Goal: Transaction & Acquisition: Book appointment/travel/reservation

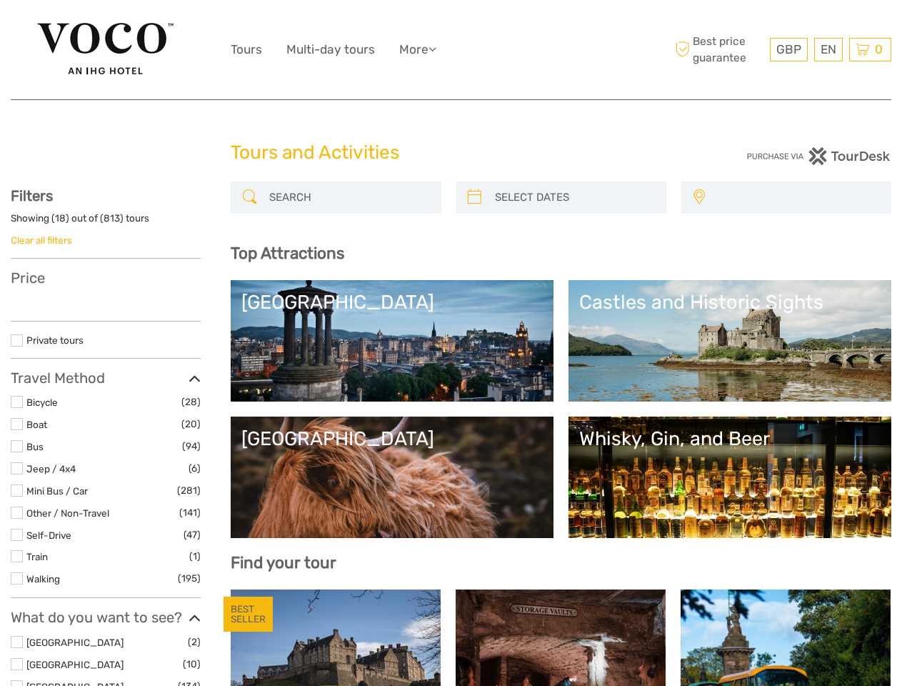
select select
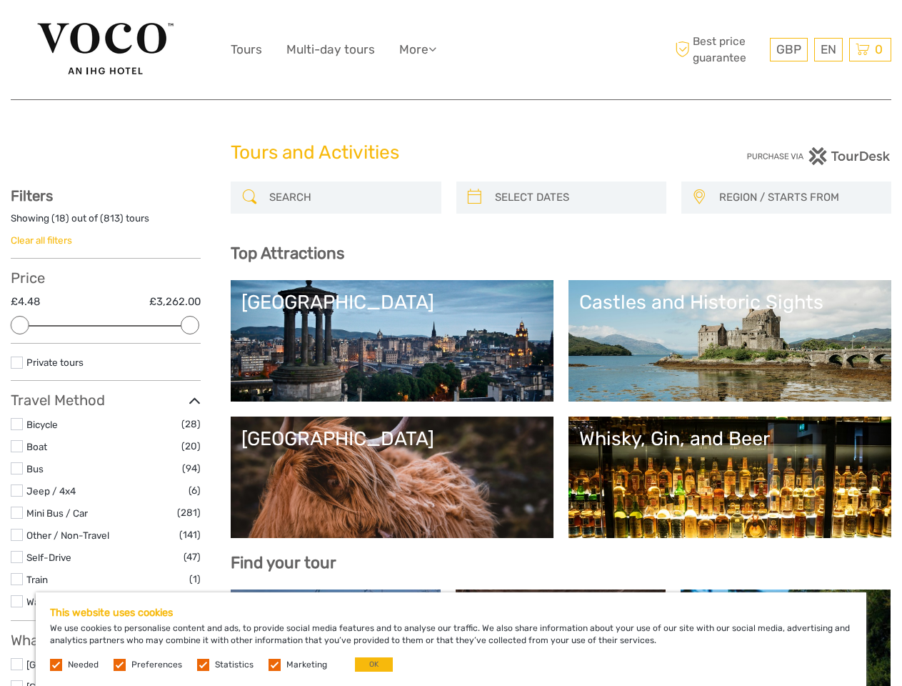
click at [451, 50] on ul "Tours Multi-day tours More Travel Articles Travel Articles" at bounding box center [344, 49] width 227 height 21
click at [419, 49] on link "More" at bounding box center [417, 49] width 37 height 21
click at [437, 49] on icon at bounding box center [433, 49] width 8 height 12
click at [789, 49] on span "GBP" at bounding box center [789, 49] width 25 height 14
click at [828, 49] on div "EN English Español Deutsch" at bounding box center [828, 50] width 29 height 24
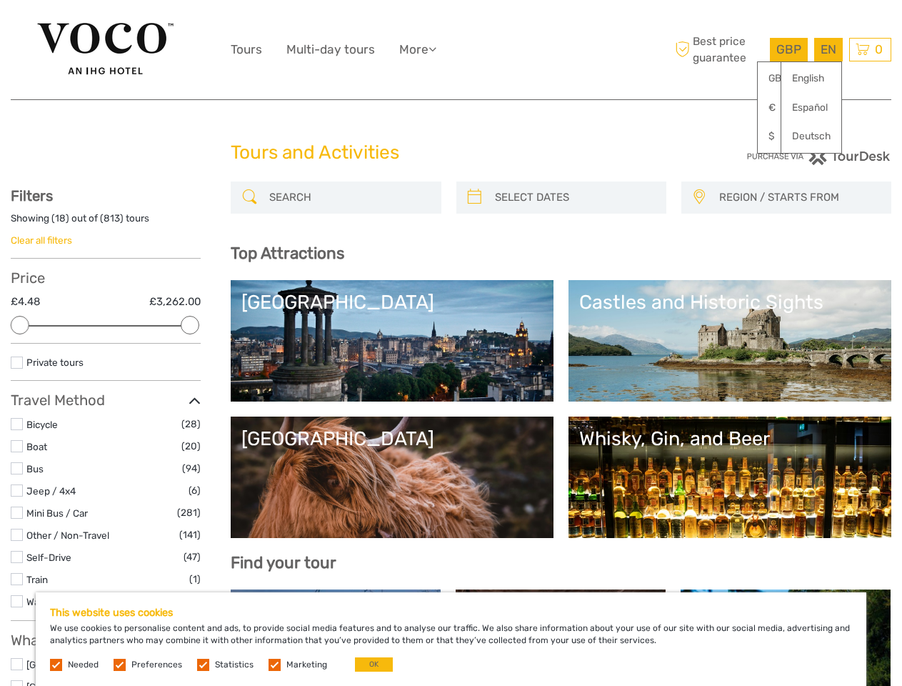
click at [870, 49] on div "0 Items Total £0.00 Checkout The shopping cart is empty." at bounding box center [871, 50] width 42 height 24
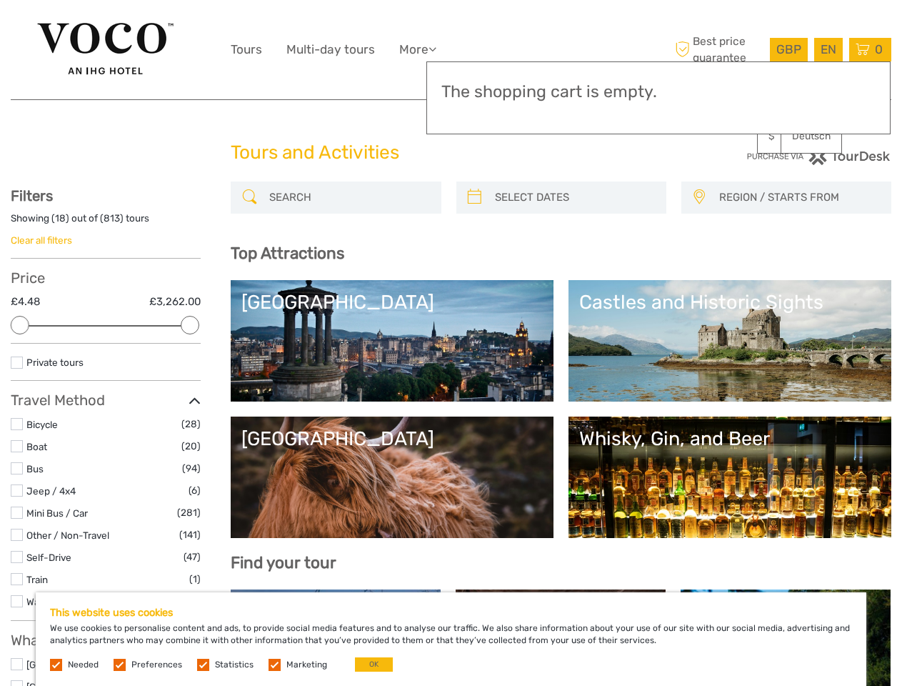
click at [20, 325] on div at bounding box center [20, 325] width 19 height 19
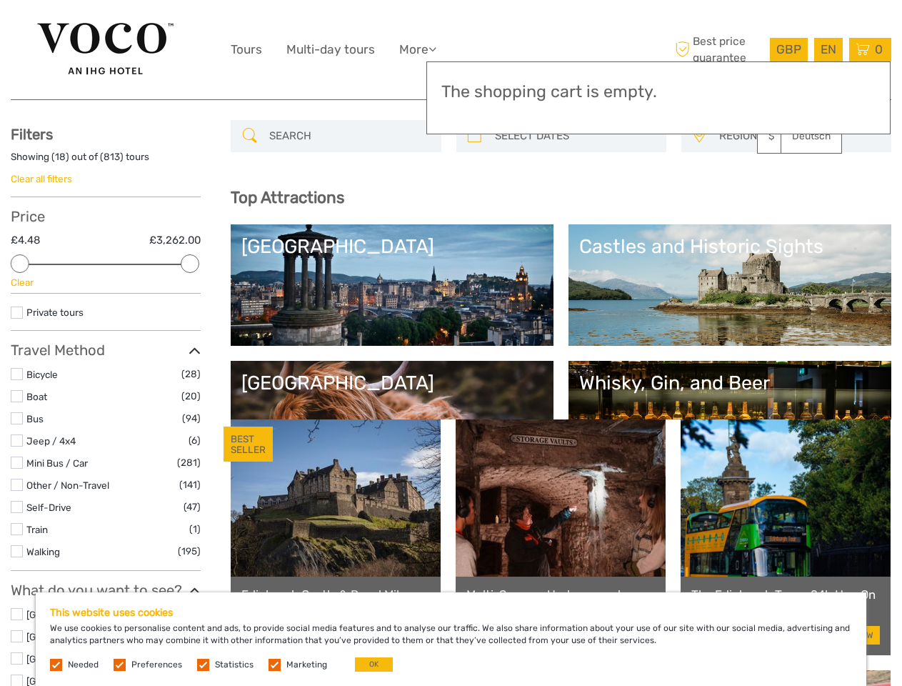
click at [190, 325] on div "Filters Showing ( 18 ) out of ( 813 ) tours Clear all filters Price £4.48 £3,26…" at bounding box center [106, 678] width 190 height 1105
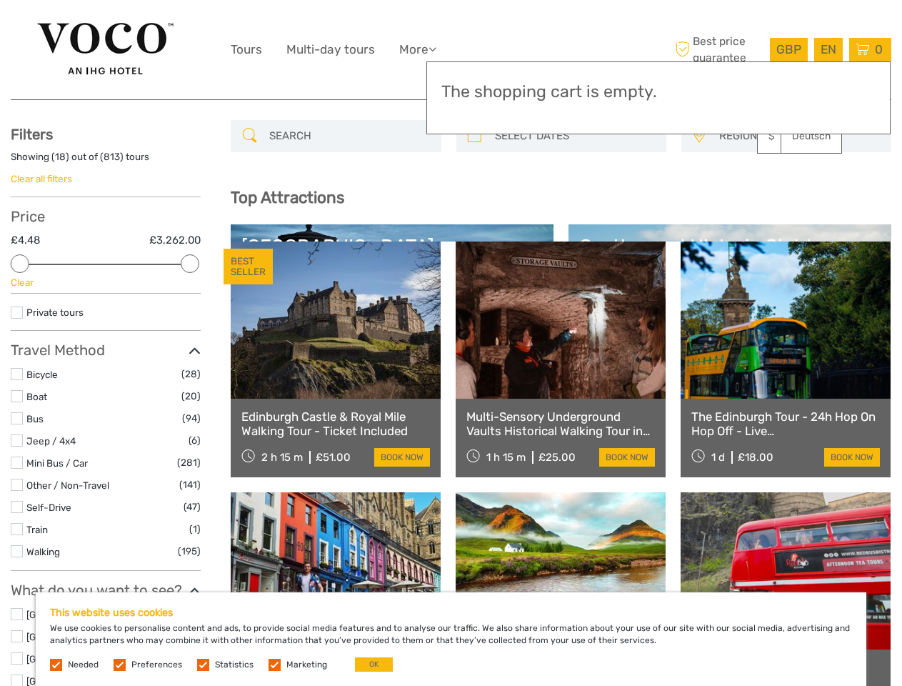
click at [474, 241] on link at bounding box center [561, 319] width 210 height 157
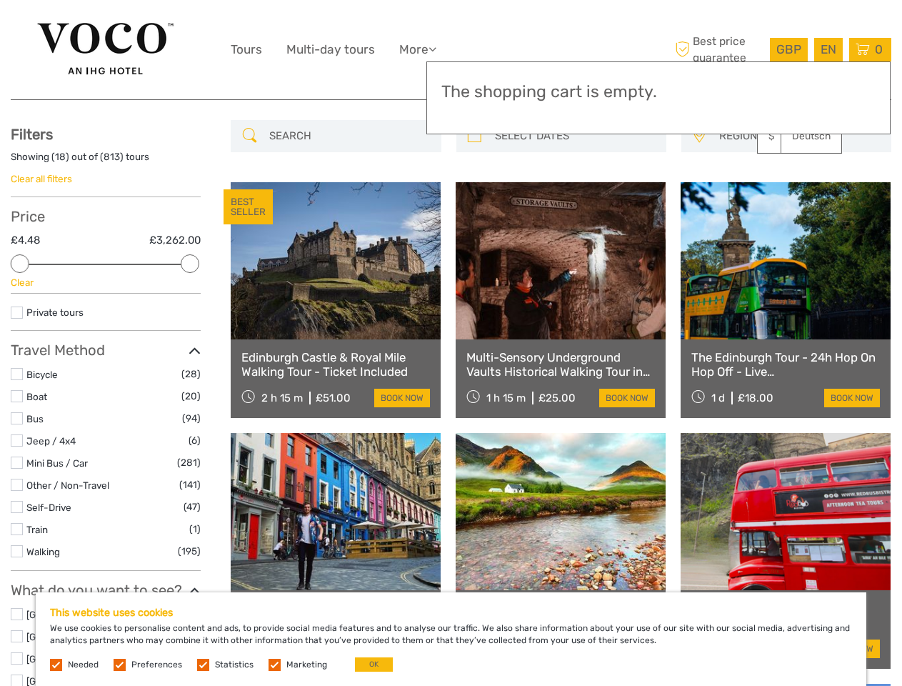
click at [574, 197] on link at bounding box center [561, 260] width 210 height 157
